Goal: Task Accomplishment & Management: Manage account settings

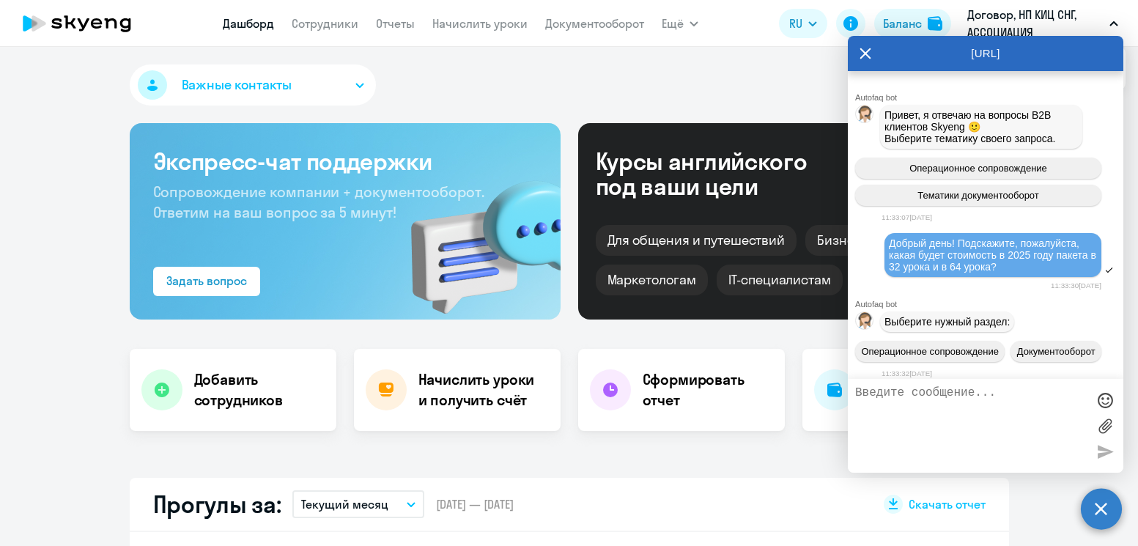
select select "30"
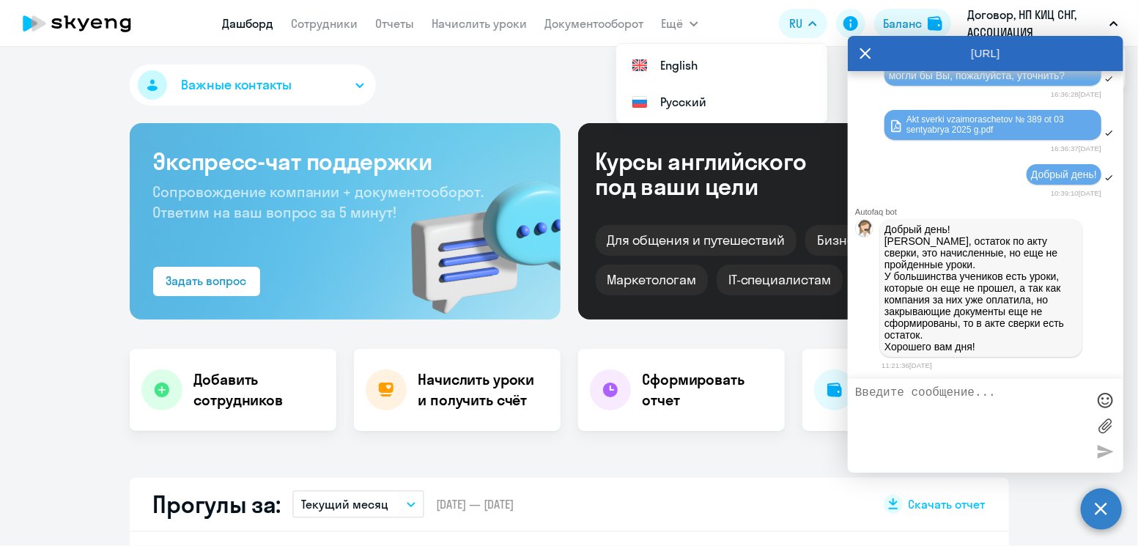
drag, startPoint x: 857, startPoint y: 49, endPoint x: 867, endPoint y: 54, distance: 11.5
click at [867, 54] on div "[URL]" at bounding box center [986, 53] width 276 height 35
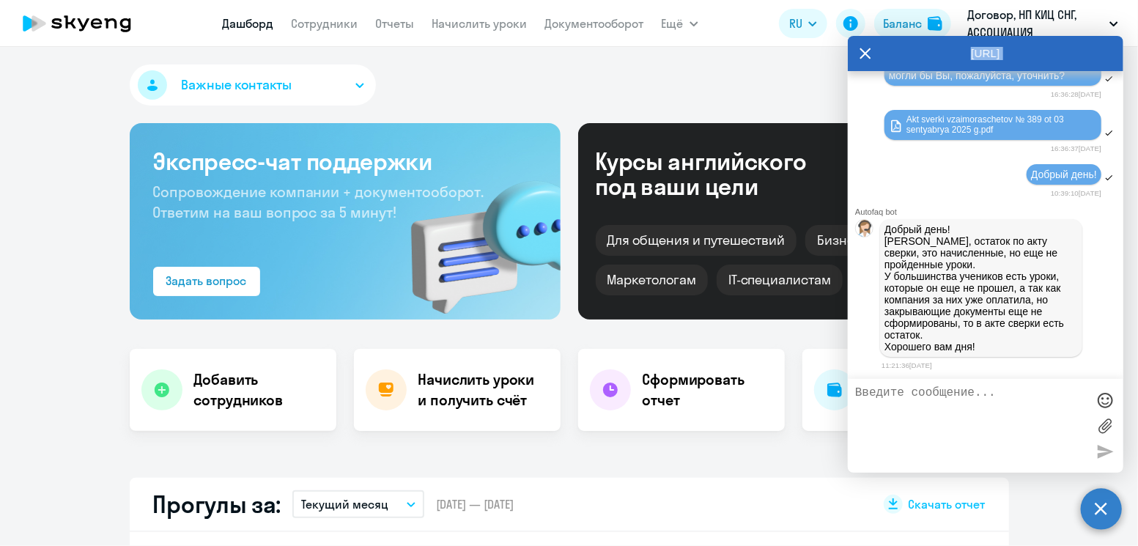
click at [867, 54] on icon at bounding box center [865, 53] width 11 height 11
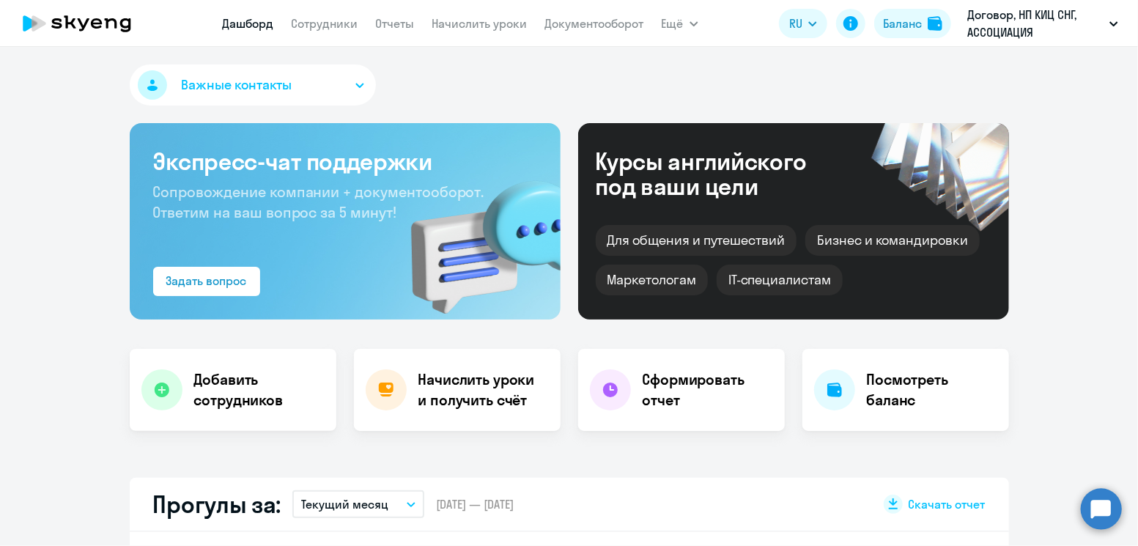
click at [712, 77] on div "Важные контакты" at bounding box center [569, 87] width 879 height 47
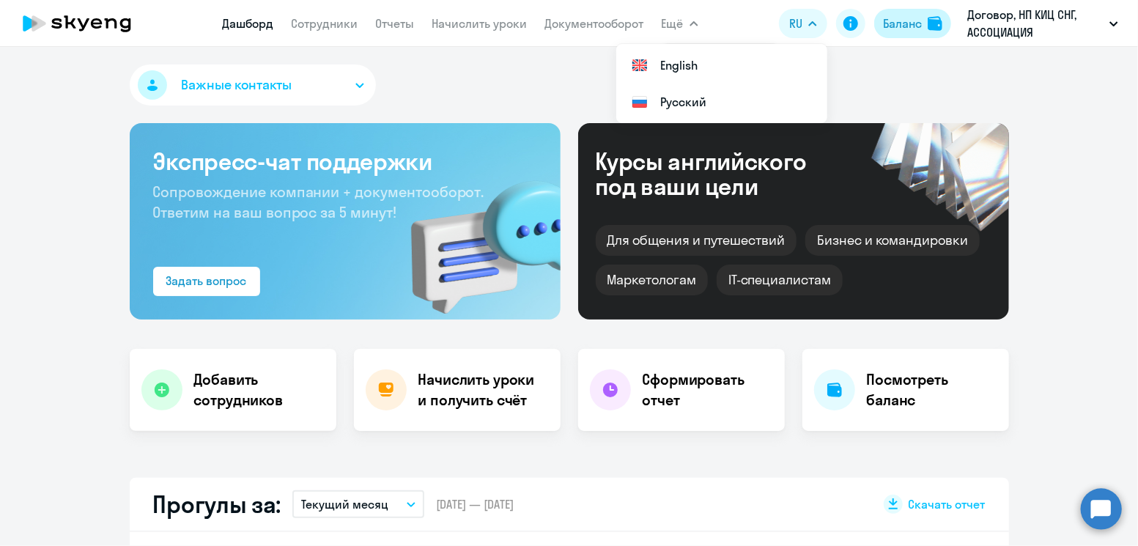
click at [907, 26] on div "Баланс" at bounding box center [902, 24] width 39 height 18
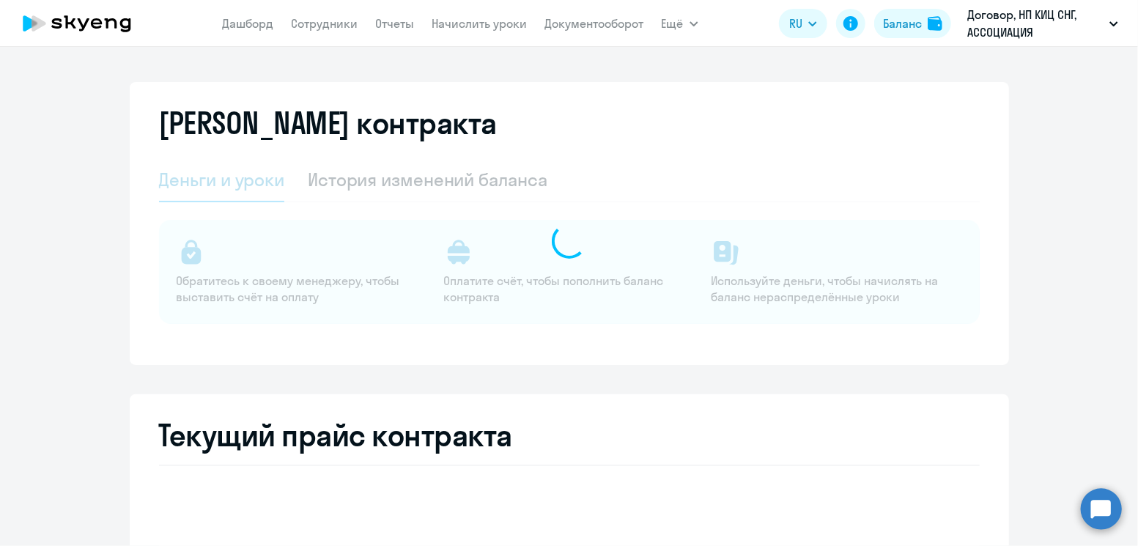
select select "english_adult_not_native_speaker"
